Goal: Communication & Community: Ask a question

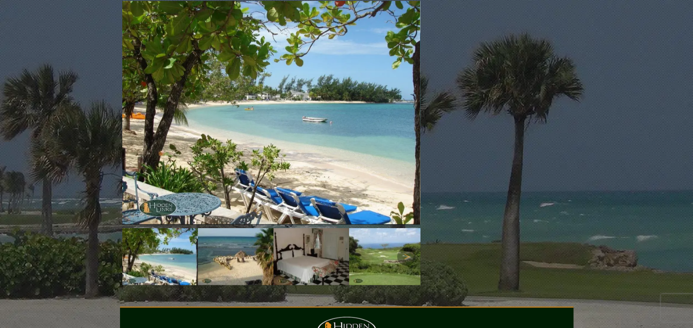
scroll to position [1157, 0]
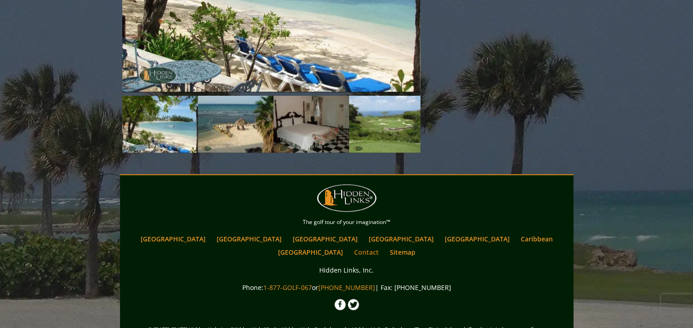
click at [383, 245] on link "Contact" at bounding box center [366, 251] width 34 height 13
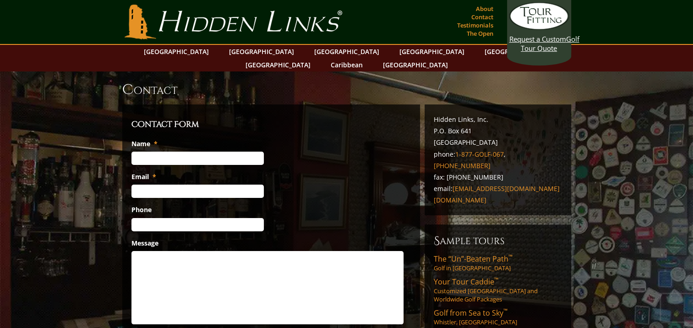
click at [175, 152] on input "Name *" at bounding box center [197, 158] width 132 height 13
type input "Michelle Swanson"
type input "mswanson@tcco.com"
type input "(215) 292-8590"
click at [174, 251] on textarea "Message" at bounding box center [267, 287] width 272 height 73
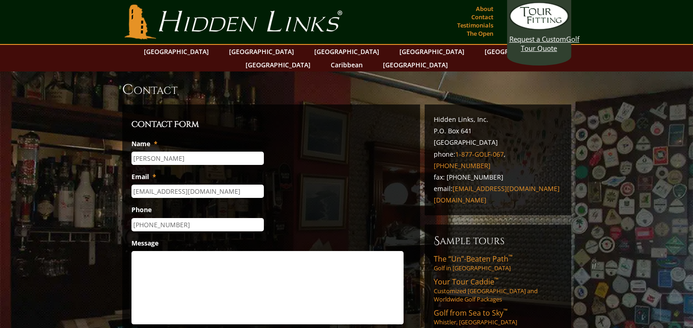
paste textarea "Donation Request for Bill Swanson Memorial Golf Outing- Colorectal Cancer Allia…"
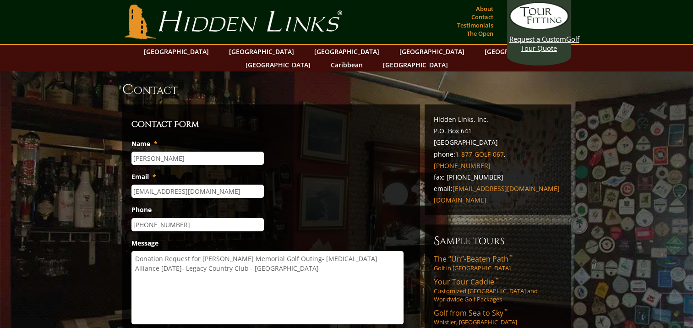
click at [328, 251] on textarea "Donation Request for Bill Swanson Memorial Golf Outing- Colorectal Cancer Allia…" at bounding box center [267, 287] width 272 height 73
click at [317, 258] on textarea "Donation Request for Bill Swanson Memorial Golf Outing- Colorectal Cancer Allia…" at bounding box center [267, 287] width 272 height 73
paste textarea "I’m reaching out to ask for your help with a raffle or silent auction donation …"
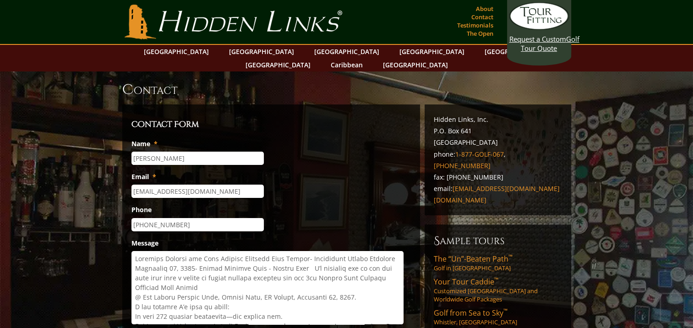
click at [300, 255] on textarea "Message" at bounding box center [267, 287] width 272 height 73
drag, startPoint x: 298, startPoint y: 255, endPoint x: 126, endPoint y: 241, distance: 172.3
click at [126, 241] on div "Contact Form Name * Michelle Swanson Email * mswanson@tcco.com Phone (215) 292-…" at bounding box center [271, 234] width 298 height 261
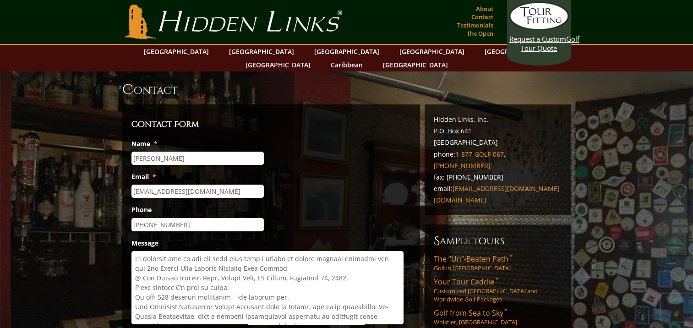
click at [139, 251] on textarea "Message" at bounding box center [267, 287] width 272 height 73
click at [137, 251] on textarea "Message" at bounding box center [267, 287] width 272 height 73
click at [290, 251] on textarea "Message" at bounding box center [267, 287] width 272 height 73
click at [255, 260] on textarea "Message" at bounding box center [267, 287] width 272 height 73
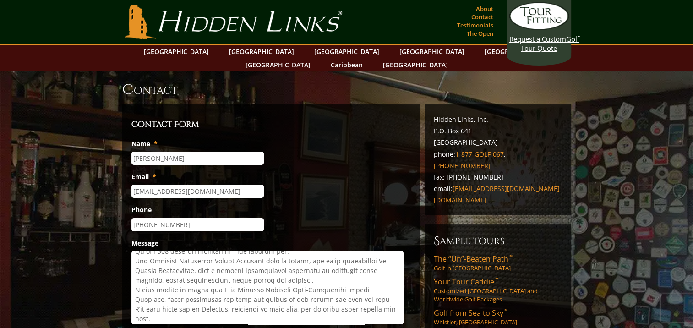
scroll to position [92, 0]
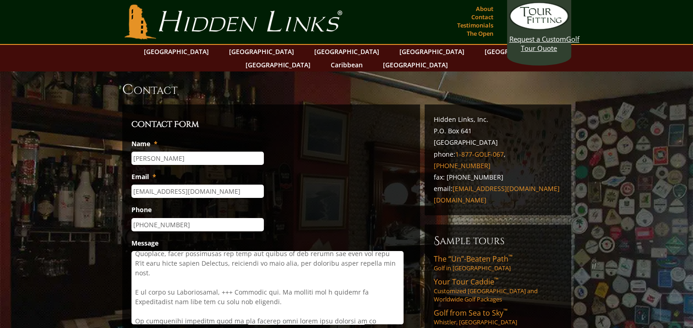
drag, startPoint x: 244, startPoint y: 280, endPoint x: 137, endPoint y: 264, distance: 107.9
click at [137, 264] on textarea "Message" at bounding box center [267, 287] width 272 height 73
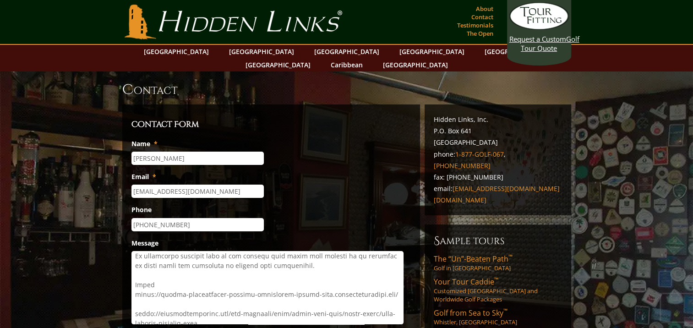
scroll to position [82, 0]
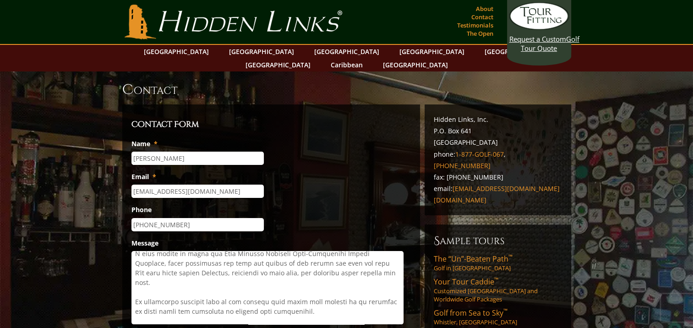
click at [134, 277] on textarea "Message" at bounding box center [267, 287] width 272 height 73
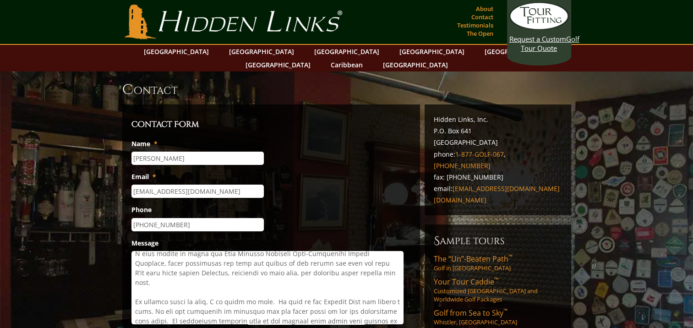
scroll to position [128, 0]
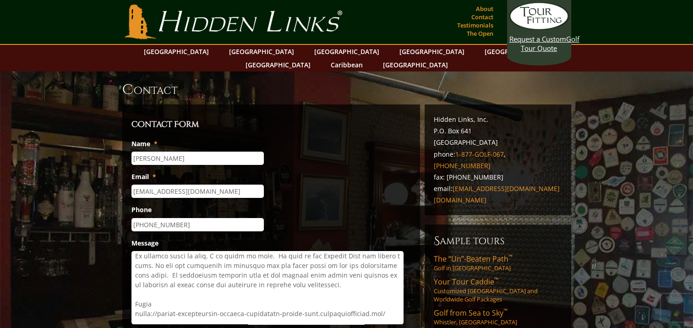
drag, startPoint x: 145, startPoint y: 253, endPoint x: 161, endPoint y: 258, distance: 17.4
click at [161, 258] on textarea "Message" at bounding box center [267, 287] width 272 height 73
drag, startPoint x: 159, startPoint y: 251, endPoint x: 377, endPoint y: 261, distance: 218.2
click at [377, 261] on textarea "Message" at bounding box center [267, 287] width 272 height 73
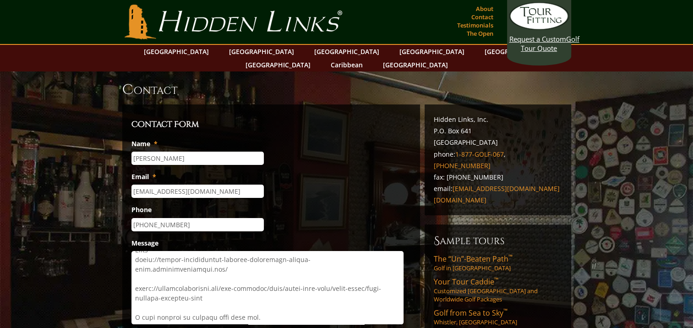
scroll to position [0, 0]
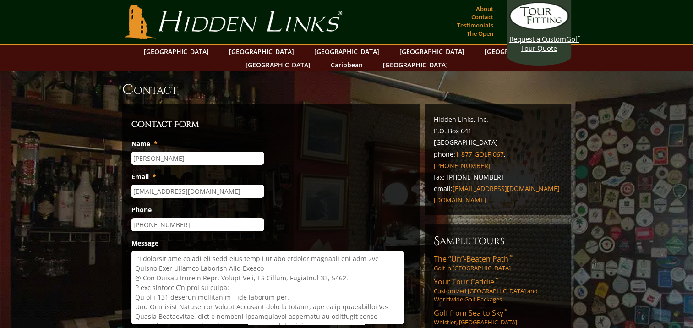
click at [135, 266] on textarea "Message" at bounding box center [267, 287] width 272 height 73
click at [135, 274] on textarea "Message" at bounding box center [267, 287] width 272 height 73
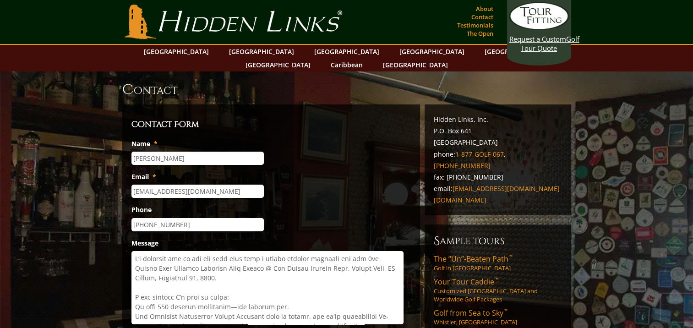
scroll to position [46, 0]
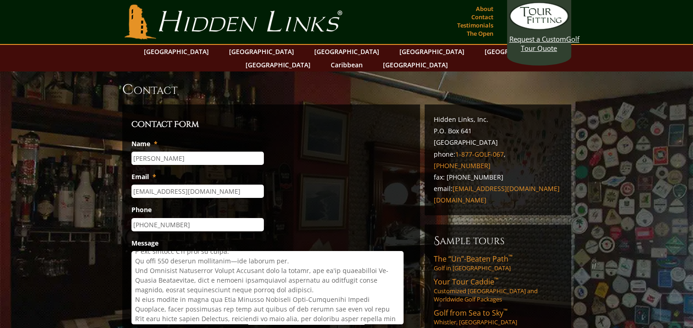
click at [134, 288] on textarea "Message" at bounding box center [267, 287] width 272 height 73
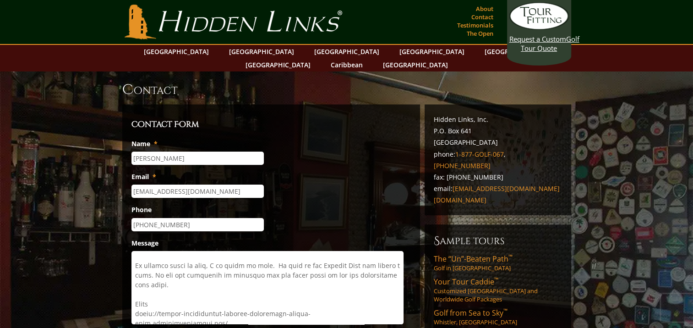
scroll to position [132, 0]
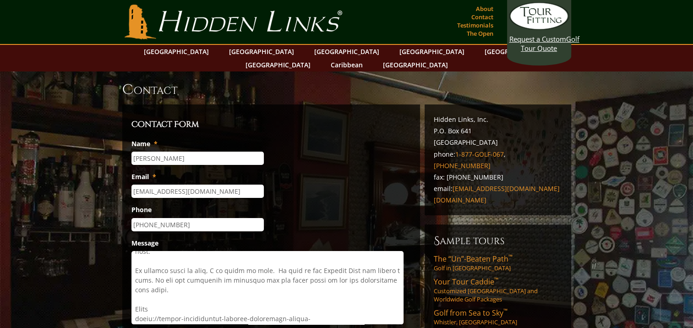
drag, startPoint x: 271, startPoint y: 242, endPoint x: 289, endPoint y: 269, distance: 32.4
click at [289, 269] on textarea "Message" at bounding box center [267, 287] width 272 height 73
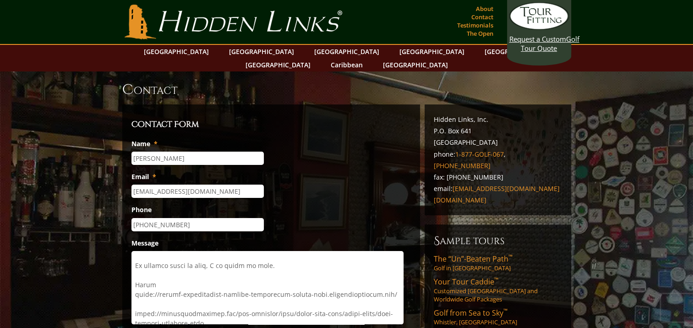
scroll to position [172, 0]
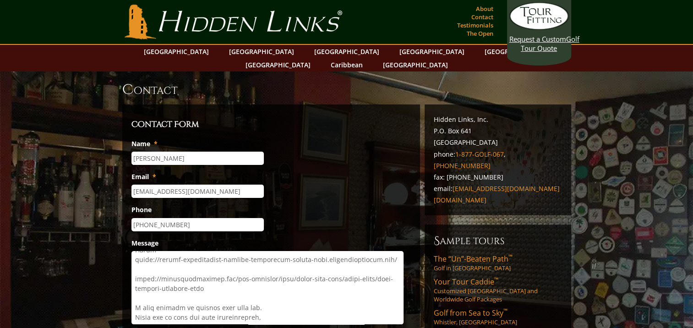
click at [236, 275] on textarea "Message" at bounding box center [267, 287] width 272 height 73
paste textarea "Dear Hidden Links Team, I’m reaching out on behalf of the Turner Foundation and…"
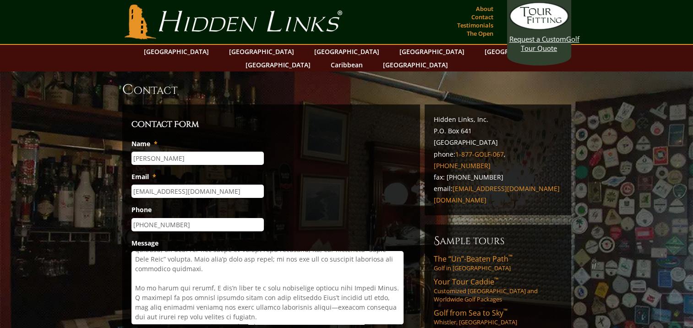
scroll to position [326, 0]
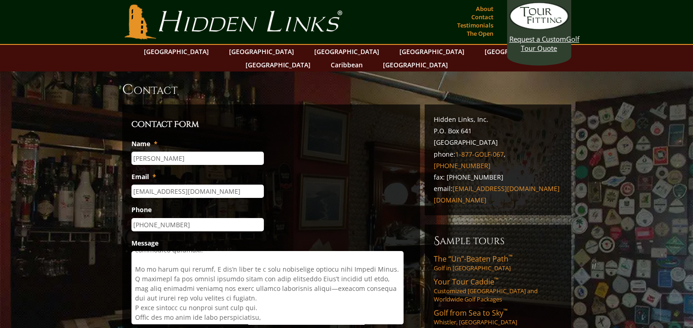
drag, startPoint x: 135, startPoint y: 277, endPoint x: 289, endPoint y: 276, distance: 154.3
click at [289, 276] on textarea "Message" at bounding box center [267, 287] width 272 height 73
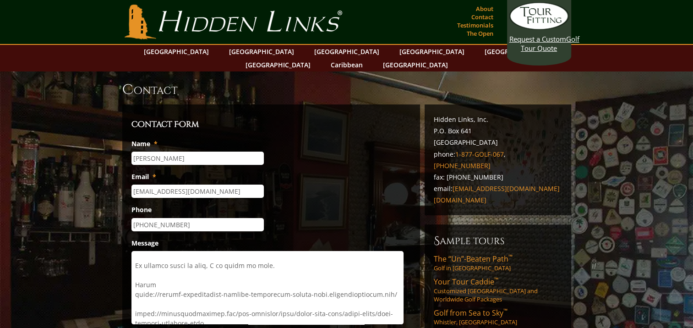
scroll to position [183, 0]
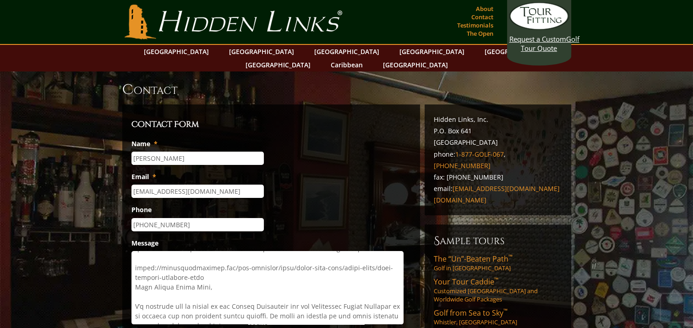
click at [136, 264] on textarea "Message" at bounding box center [267, 287] width 272 height 73
paste textarea "As we honor his memory, I can’t think of a more meaningful partner than Hidden …"
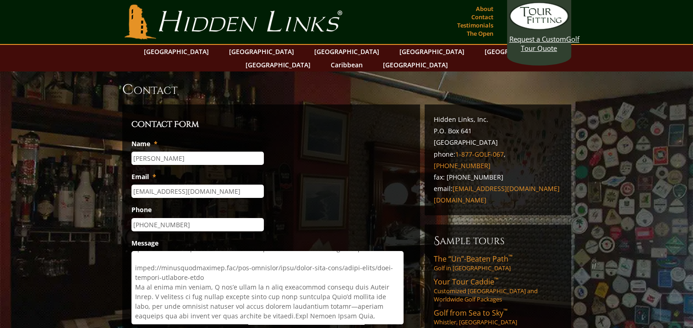
click at [231, 256] on textarea "Message" at bounding box center [267, 287] width 272 height 73
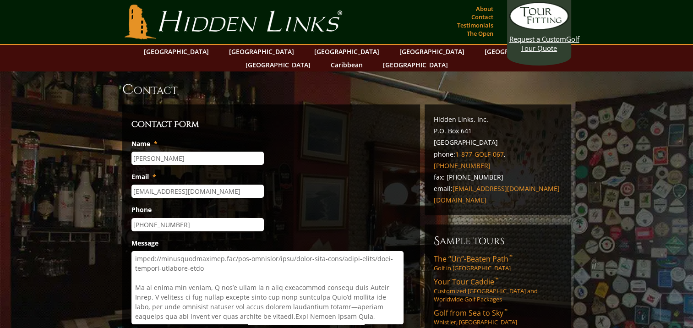
click at [224, 251] on textarea "Message" at bounding box center [267, 287] width 272 height 73
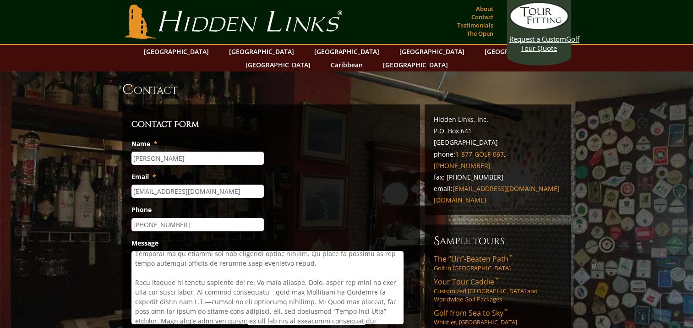
scroll to position [238, 0]
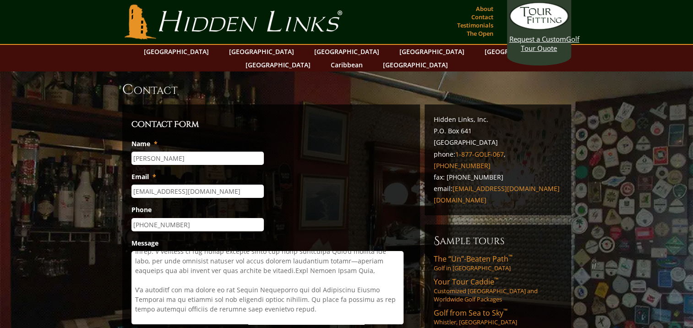
drag, startPoint x: 245, startPoint y: 247, endPoint x: 333, endPoint y: 288, distance: 96.5
click at [333, 288] on textarea "Message" at bounding box center [267, 287] width 272 height 73
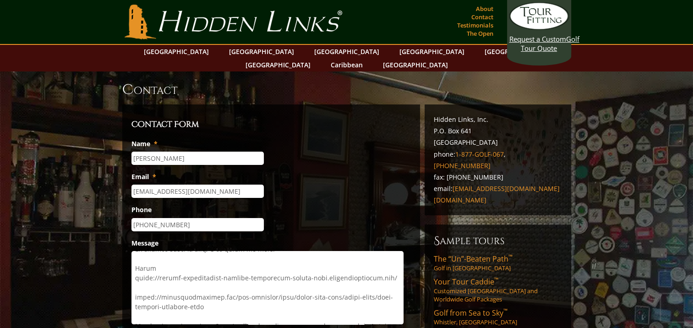
scroll to position [200, 0]
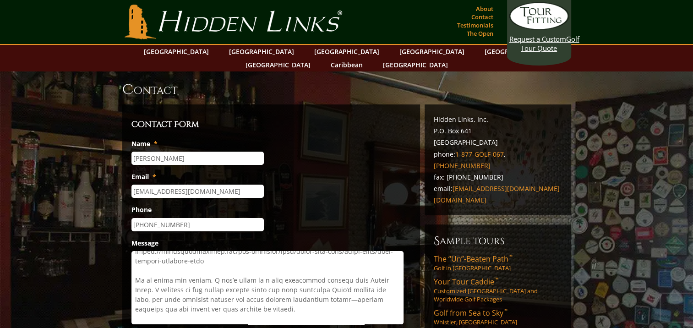
type textarea "I’m reaching out to ask for your help with a silent auction donation for the 7t…"
